Goal: Transaction & Acquisition: Purchase product/service

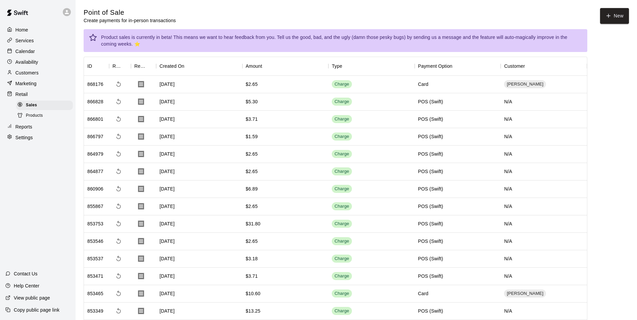
click at [26, 95] on p "Retail" at bounding box center [21, 94] width 12 height 7
click at [608, 14] on icon "button" at bounding box center [608, 16] width 6 height 6
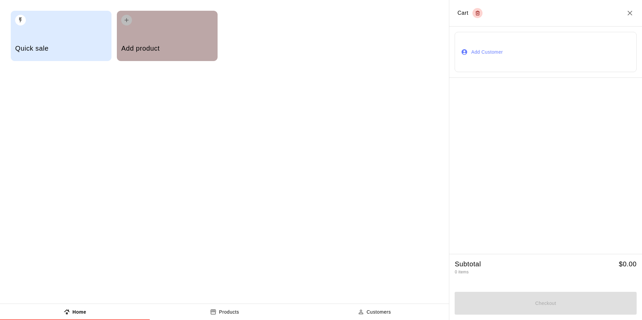
click at [150, 45] on h5 "Add product" at bounding box center [167, 48] width 92 height 9
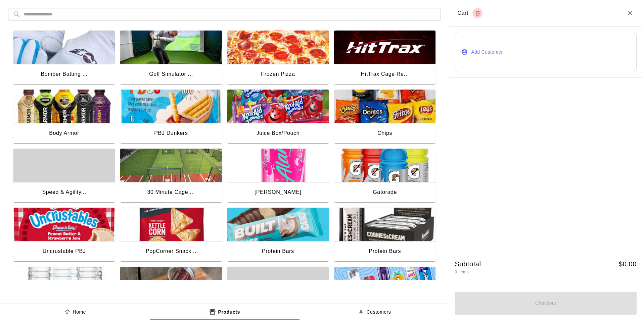
click at [369, 169] on img "button" at bounding box center [384, 166] width 101 height 34
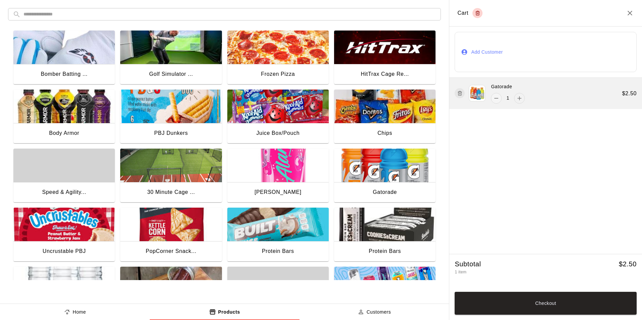
click at [520, 100] on icon "add" at bounding box center [519, 98] width 7 height 7
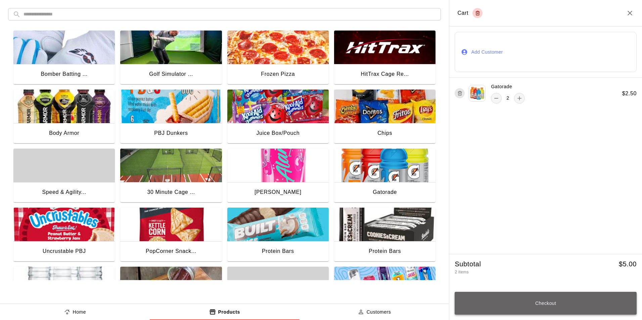
click at [532, 300] on button "Checkout" at bounding box center [546, 303] width 182 height 23
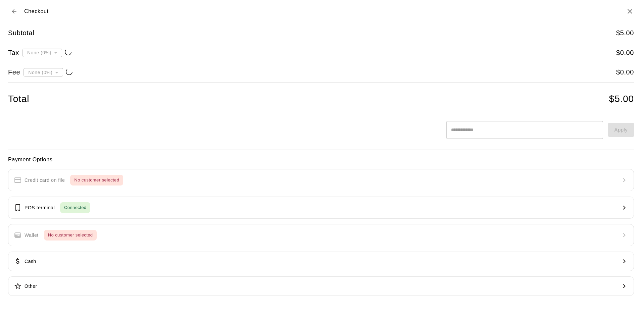
type input "**********"
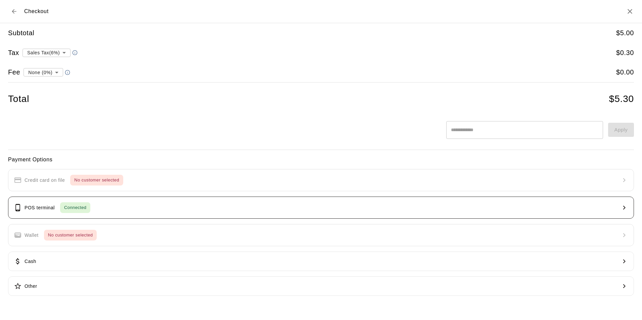
click at [163, 209] on button "POS terminal Connected" at bounding box center [321, 208] width 626 height 22
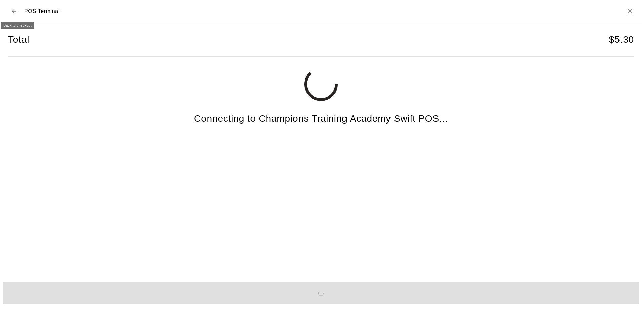
click at [16, 10] on icon "Back to checkout" at bounding box center [14, 11] width 7 height 7
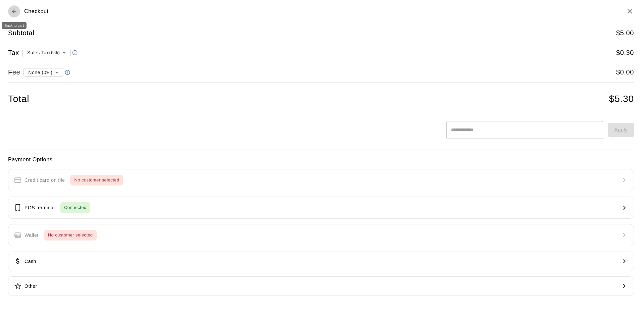
click at [16, 10] on icon "Back to cart" at bounding box center [14, 11] width 7 height 7
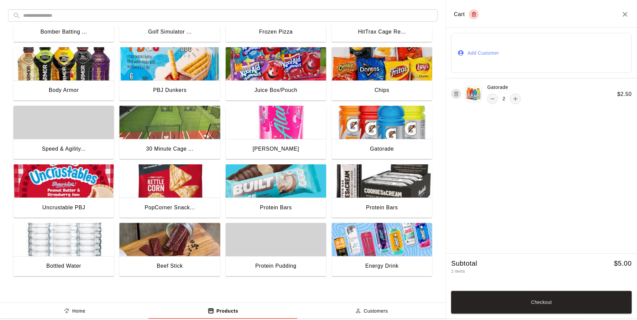
scroll to position [46, 0]
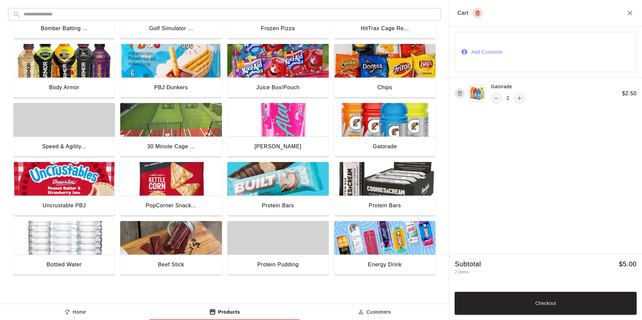
click at [264, 177] on img "button" at bounding box center [277, 179] width 101 height 34
click at [518, 305] on button "Checkout" at bounding box center [546, 303] width 182 height 23
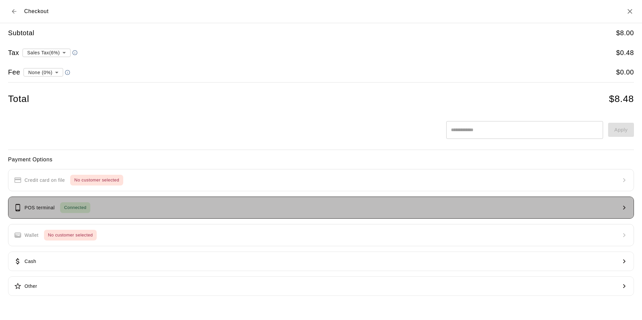
click at [99, 211] on button "POS terminal Connected" at bounding box center [321, 208] width 626 height 22
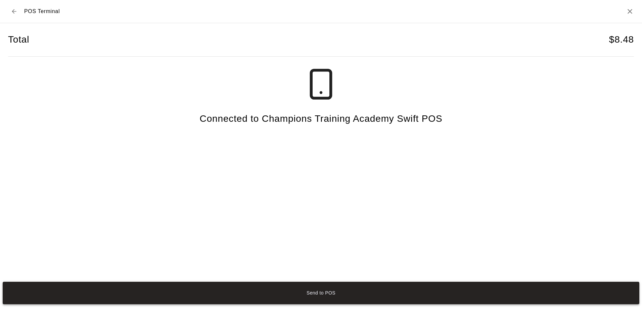
click at [344, 288] on button "Send to POS" at bounding box center [321, 293] width 637 height 22
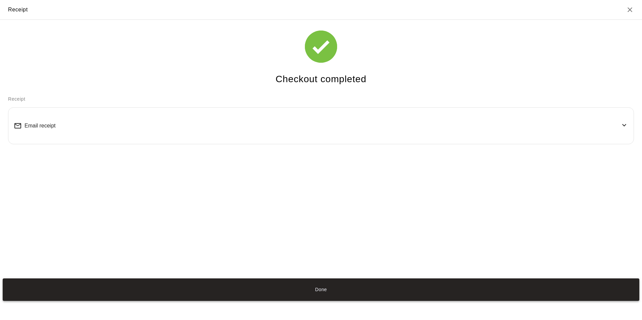
click at [290, 289] on button "Done" at bounding box center [321, 290] width 637 height 22
